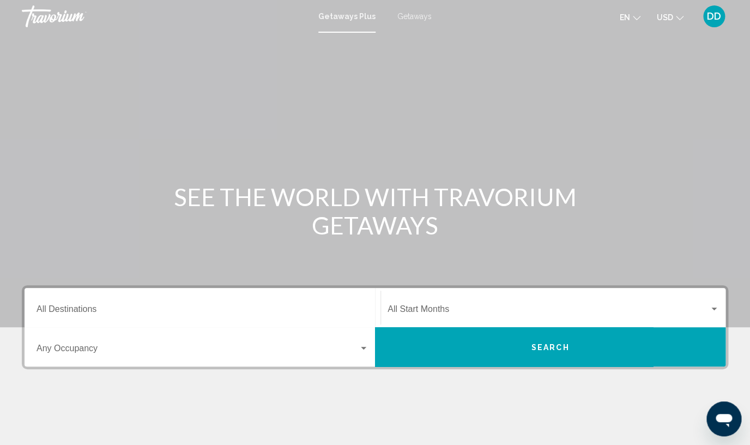
click at [537, 344] on span "Search" at bounding box center [550, 347] width 38 height 9
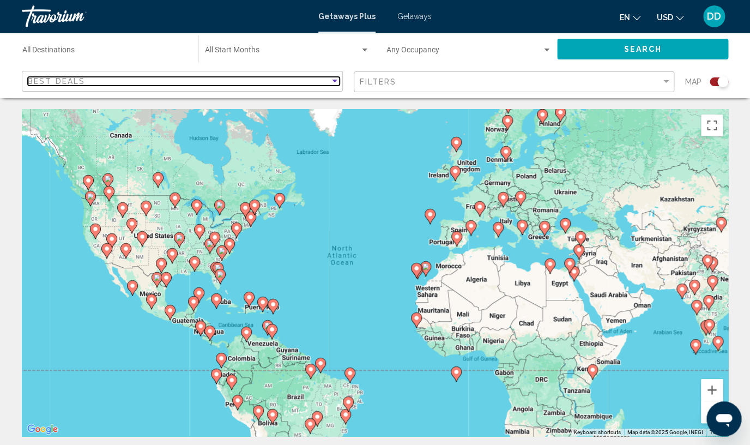
click at [40, 78] on span "Best Deals" at bounding box center [56, 81] width 57 height 9
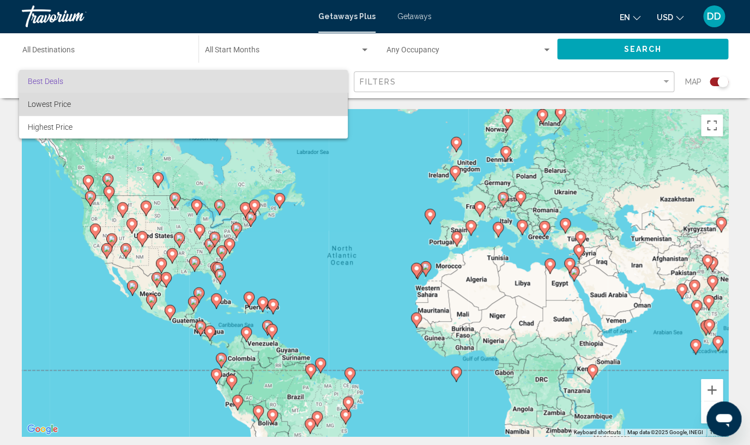
click at [43, 102] on span "Lowest Price" at bounding box center [49, 104] width 43 height 9
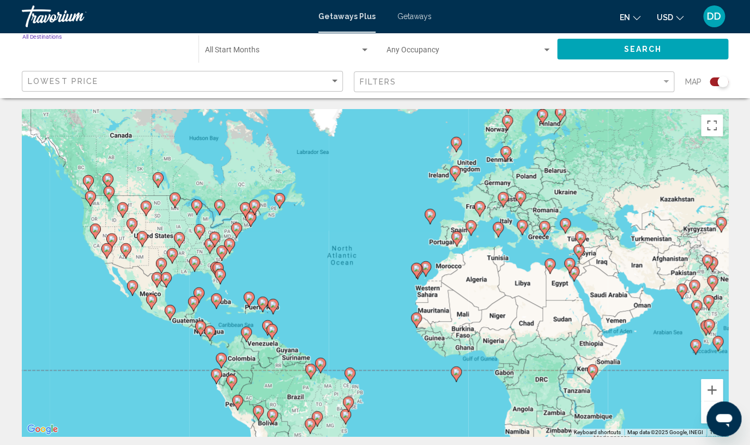
click at [90, 51] on input "Destination All Destinations" at bounding box center [104, 52] width 165 height 9
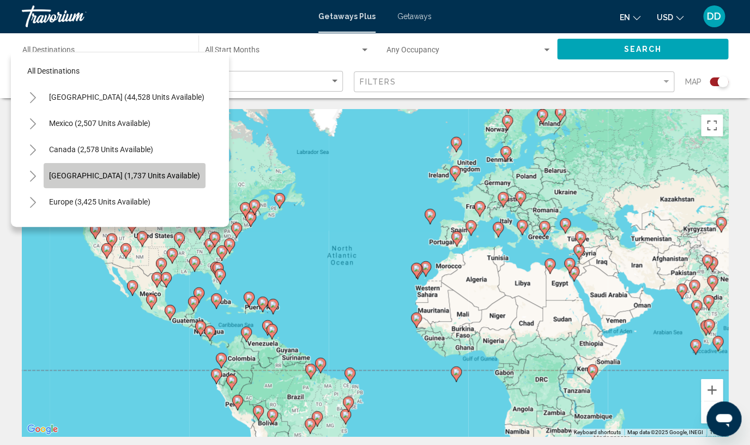
click at [133, 174] on span "[GEOGRAPHIC_DATA] (1,737 units available)" at bounding box center [124, 175] width 151 height 9
type input "**********"
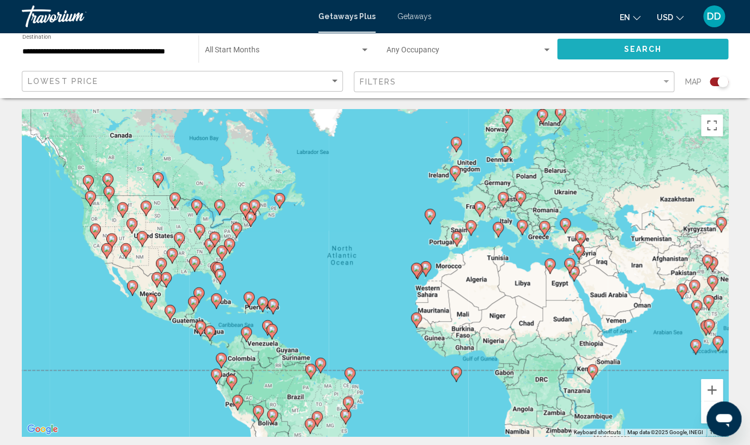
click at [604, 51] on button "Search" at bounding box center [642, 49] width 171 height 20
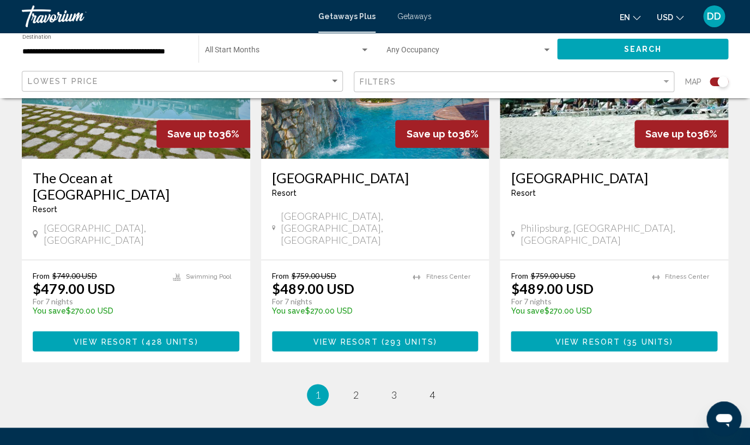
scroll to position [1716, 0]
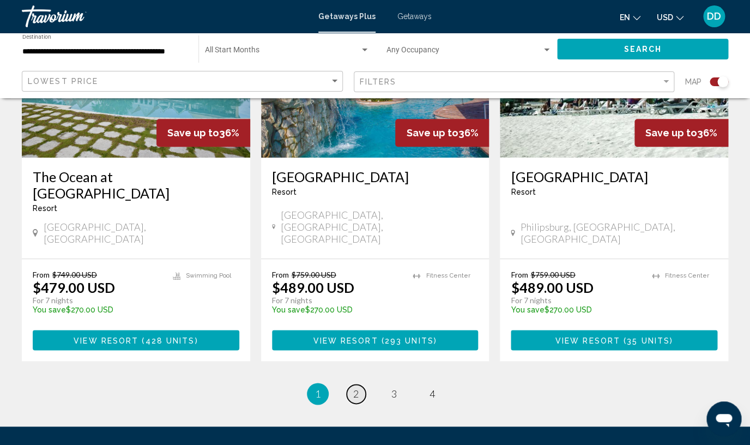
click at [359, 384] on link "page 2" at bounding box center [355, 393] width 19 height 19
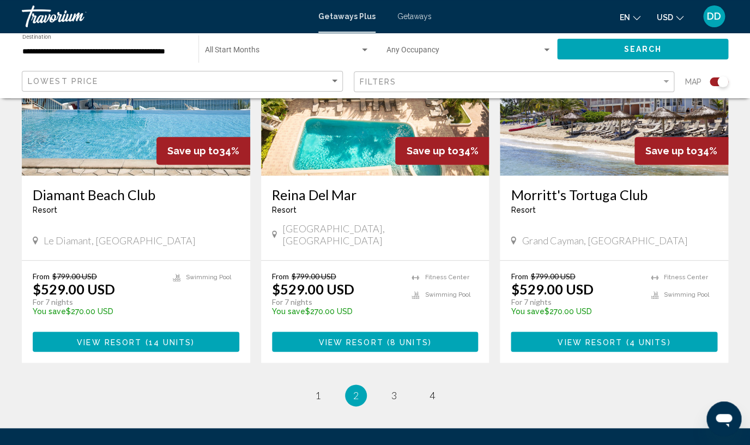
scroll to position [1679, 0]
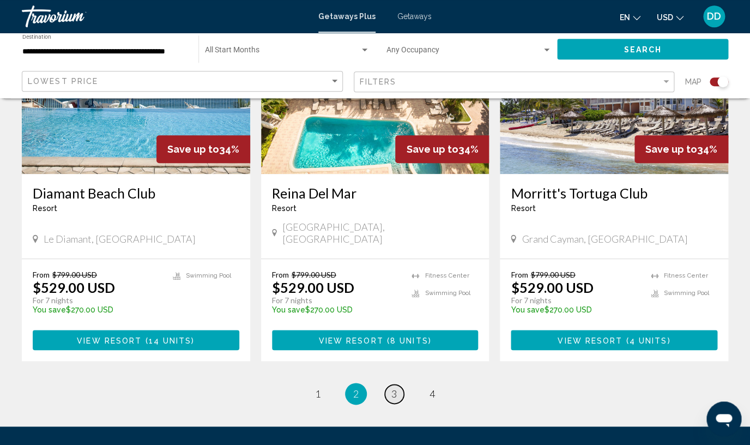
click at [394, 387] on span "3" at bounding box center [393, 393] width 5 height 12
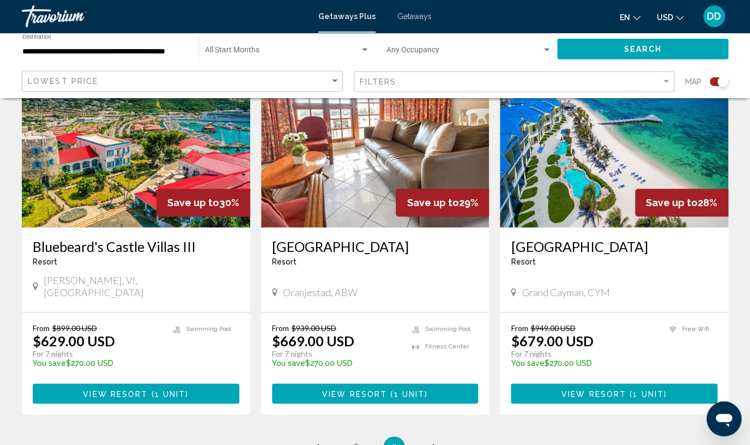
scroll to position [1702, 0]
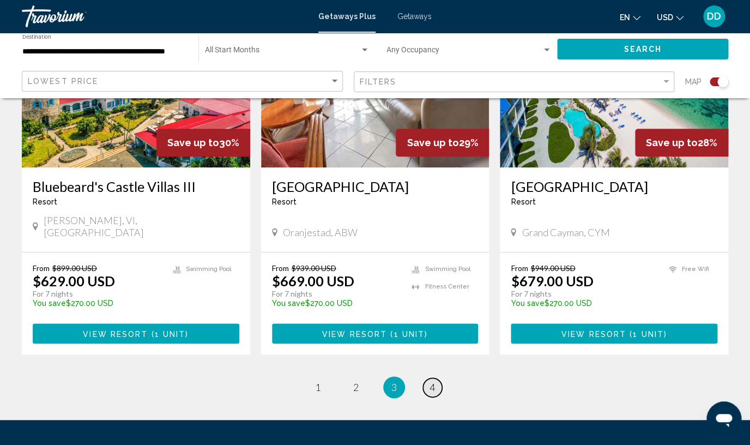
click at [431, 381] on span "4" at bounding box center [431, 387] width 5 height 12
